Goal: Task Accomplishment & Management: Manage account settings

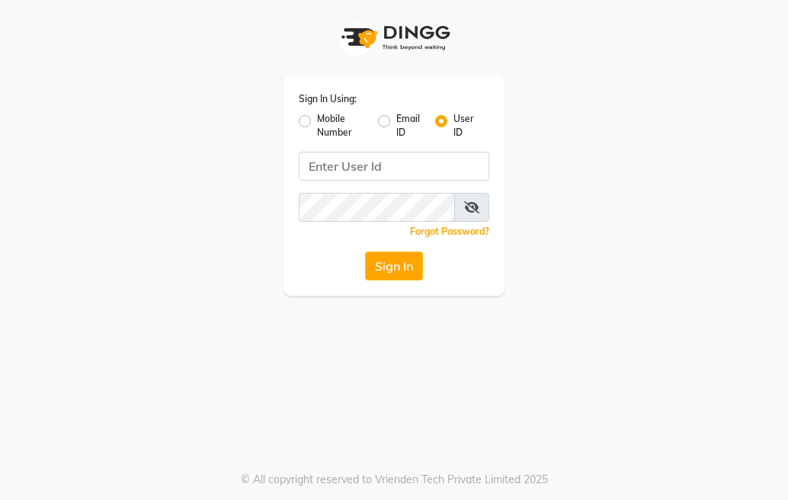
click at [317, 120] on label "Mobile Number" at bounding box center [341, 125] width 49 height 27
click at [317, 120] on input "Mobile Number" at bounding box center [322, 117] width 10 height 10
radio input "true"
radio input "false"
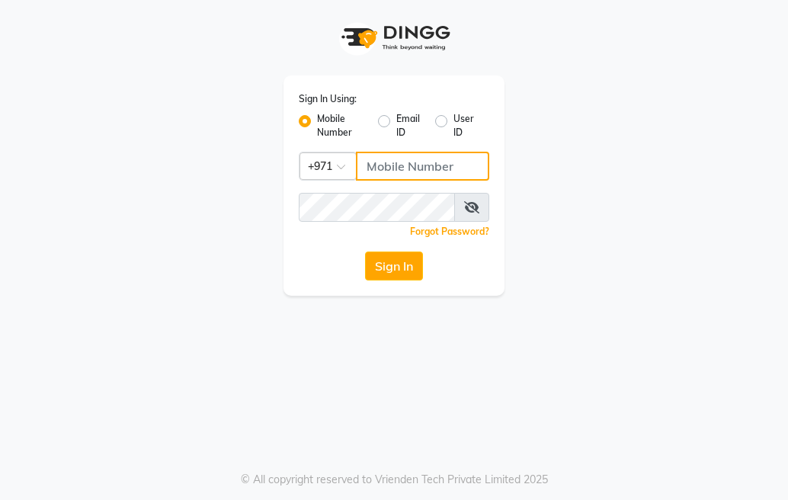
click at [379, 166] on input "Username" at bounding box center [422, 166] width 133 height 29
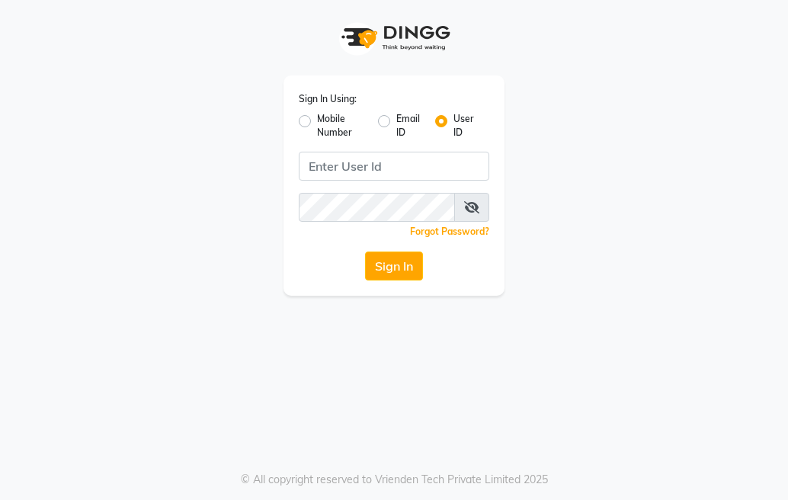
click at [317, 120] on label "Mobile Number" at bounding box center [341, 125] width 49 height 27
click at [317, 120] on input "Mobile Number" at bounding box center [322, 117] width 10 height 10
radio input "true"
radio input "false"
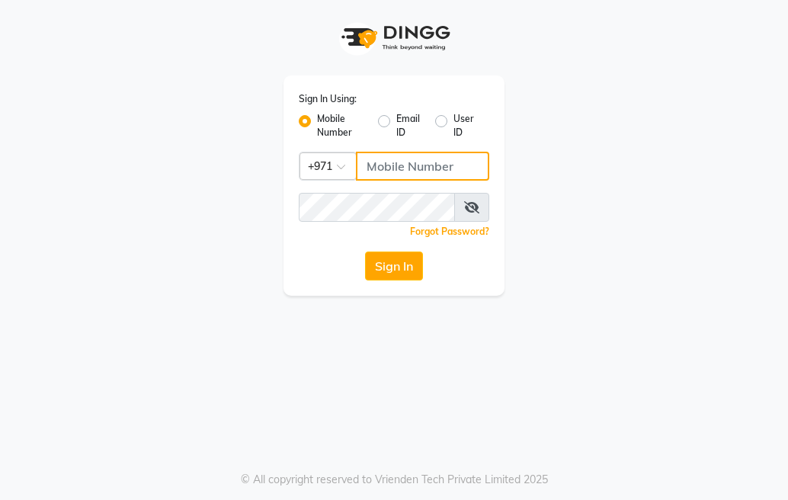
click at [397, 172] on input "Username" at bounding box center [422, 166] width 133 height 29
